Goal: Information Seeking & Learning: Learn about a topic

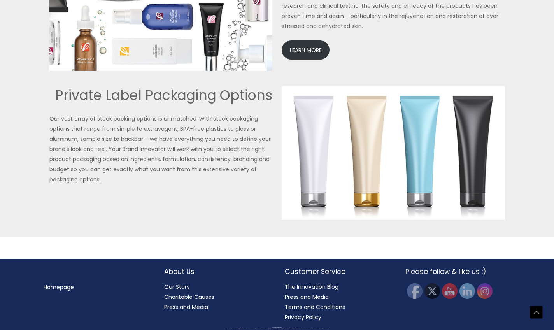
scroll to position [1841, 0]
click at [302, 60] on link "LEARN MORE" at bounding box center [306, 49] width 48 height 19
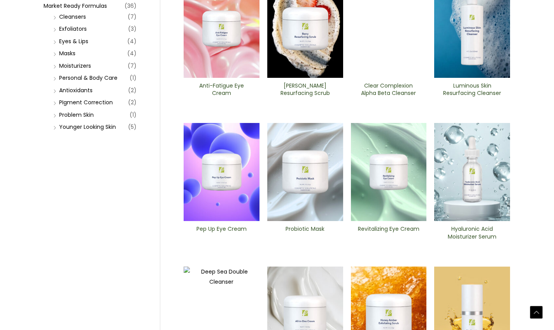
scroll to position [226, 0]
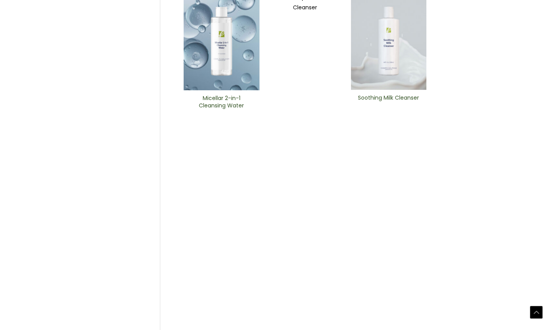
scroll to position [365, 0]
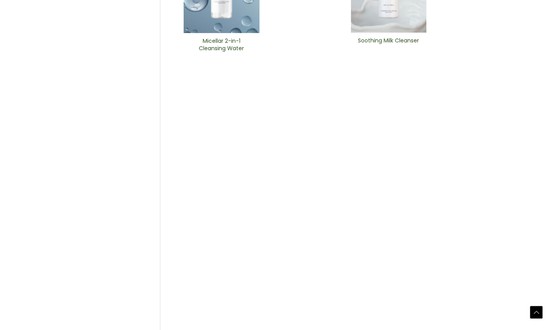
click at [313, 202] on img at bounding box center [305, 227] width 76 height 584
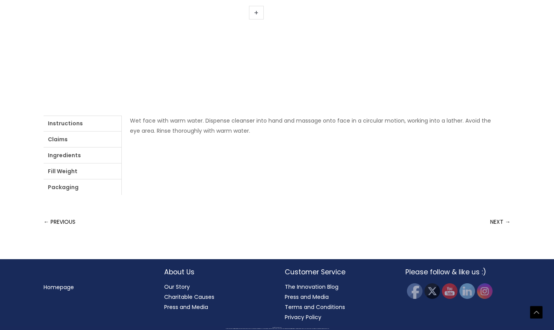
scroll to position [353, 0]
click at [121, 163] on link "Ingredients" at bounding box center [83, 156] width 78 height 16
click at [71, 131] on link "Instructions" at bounding box center [83, 124] width 78 height 16
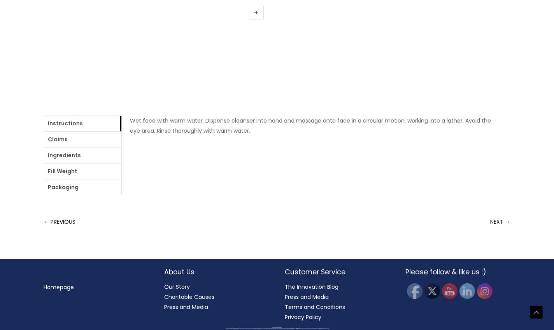
click at [405, 1] on div "← PREVIOUS NEXT → Home / Market Ready Formulas / Cleansers / Rose Hip Radiance …" at bounding box center [277, 26] width 467 height 406
click at [121, 163] on link "Ingredients" at bounding box center [83, 156] width 78 height 16
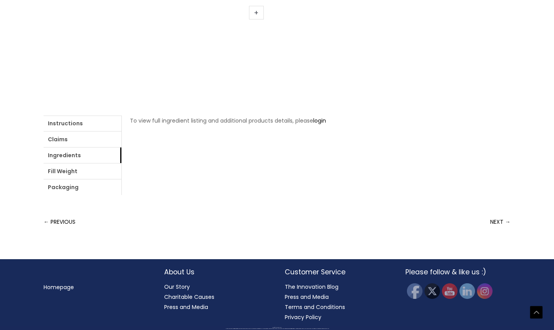
scroll to position [31, 0]
